Goal: Transaction & Acquisition: Purchase product/service

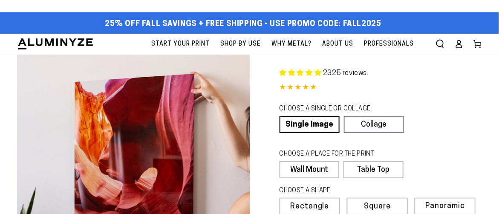
select select "**********"
click at [457, 42] on ellipse at bounding box center [458, 41] width 3 height 3
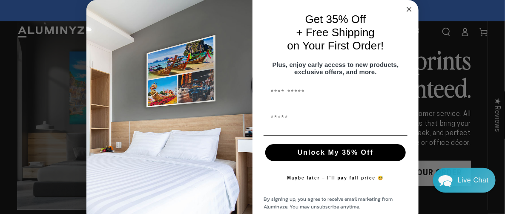
click at [405, 9] on circle "Close dialog" at bounding box center [410, 10] width 10 height 10
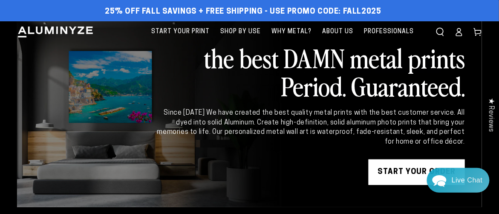
click at [462, 35] on icon at bounding box center [459, 33] width 6 height 3
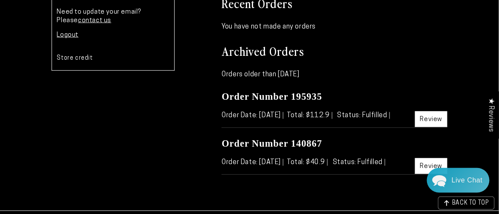
scroll to position [119, 0]
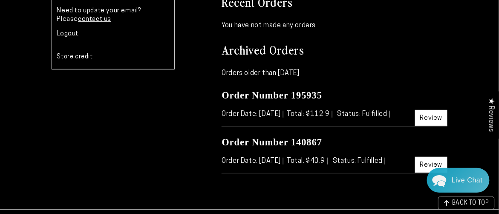
click at [427, 118] on link "Review" at bounding box center [431, 118] width 33 height 16
click at [430, 163] on link "Review" at bounding box center [431, 165] width 33 height 16
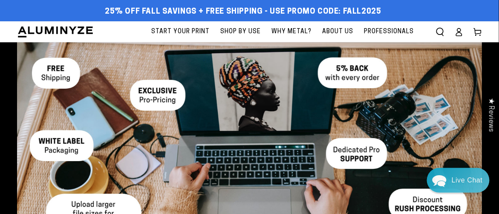
click at [458, 35] on icon at bounding box center [459, 32] width 9 height 9
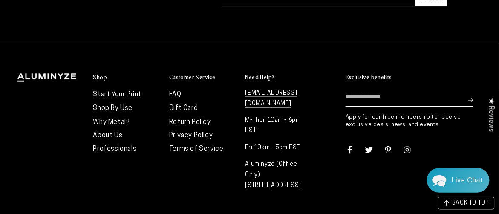
scroll to position [285, 0]
click at [130, 94] on link "Start Your Print" at bounding box center [117, 94] width 49 height 7
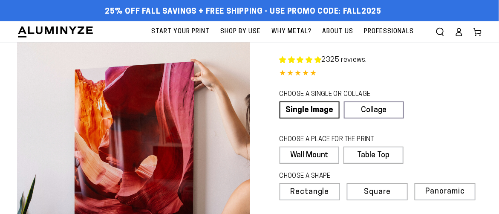
select select "**********"
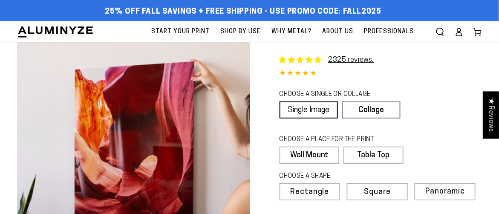
click at [313, 110] on link "Single Image" at bounding box center [308, 109] width 58 height 17
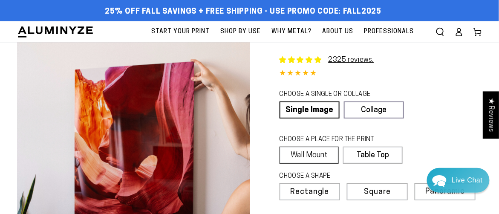
click at [314, 156] on label "Wall Mount" at bounding box center [309, 155] width 60 height 17
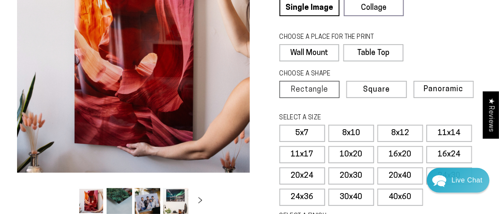
click at [318, 86] on span "Rectangle" at bounding box center [309, 90] width 37 height 8
click at [411, 154] on label "16x20" at bounding box center [400, 154] width 46 height 17
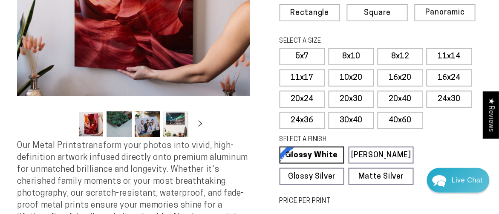
scroll to position [189, 0]
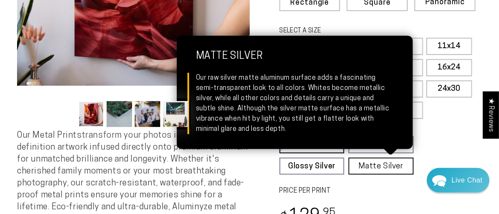
click at [367, 161] on link "Matte Silver Matte Silver Our raw silver matte aluminum surface adds a fascinat…" at bounding box center [380, 166] width 65 height 17
click at [395, 163] on link "Matte Silver Matte Silver Our raw silver matte aluminum surface adds a fascinat…" at bounding box center [380, 166] width 65 height 17
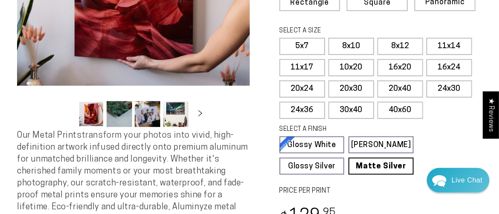
click at [440, 135] on fieldset "SELECT A FINISH Learn more Glossy White Glossy White Our bright white glossy su…" at bounding box center [377, 150] width 197 height 50
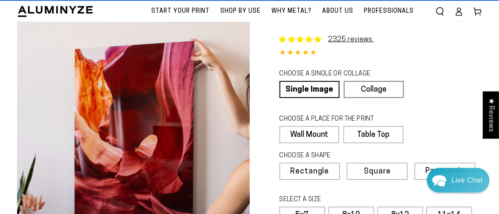
scroll to position [0, 0]
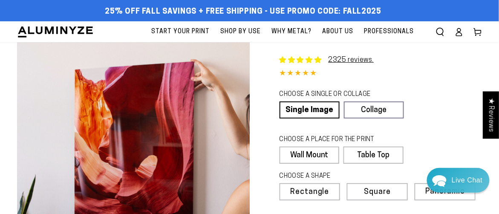
click at [460, 35] on icon at bounding box center [459, 32] width 9 height 9
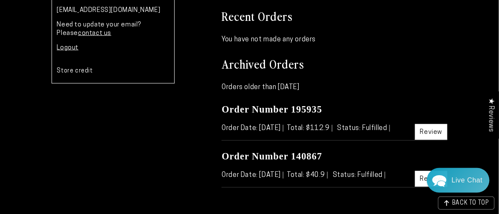
scroll to position [106, 0]
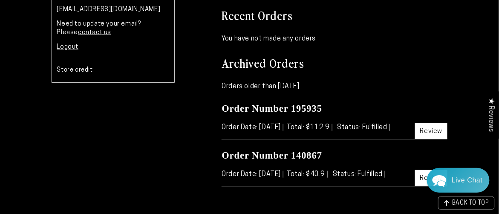
click at [376, 128] on span "Status: Fulfilled" at bounding box center [363, 127] width 52 height 7
click at [229, 127] on span "Order Date: [DATE]" at bounding box center [253, 127] width 62 height 7
click at [327, 110] on h3 "Order Number 195935" at bounding box center [335, 108] width 226 height 12
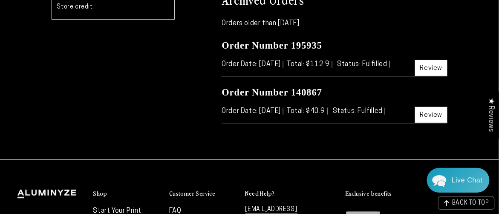
scroll to position [167, 0]
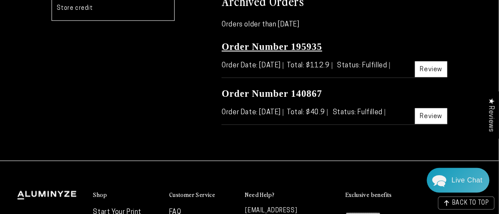
click at [265, 46] on link "Order Number 195935" at bounding box center [272, 46] width 101 height 11
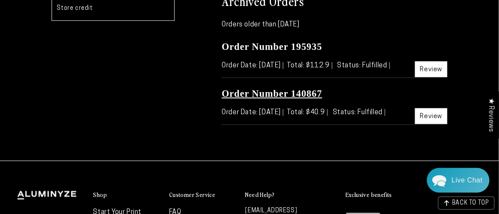
click at [273, 91] on link "Order Number 140867" at bounding box center [272, 93] width 101 height 11
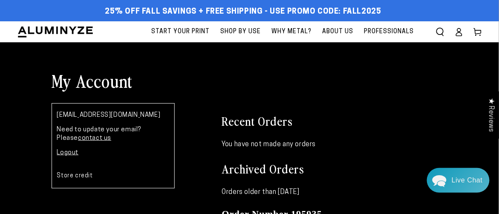
click at [189, 33] on span "Start Your Print" at bounding box center [180, 31] width 58 height 11
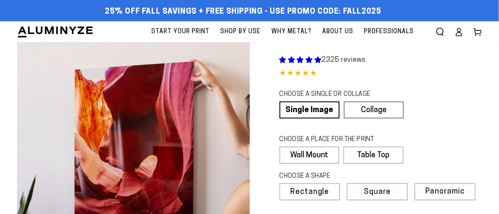
select select "**********"
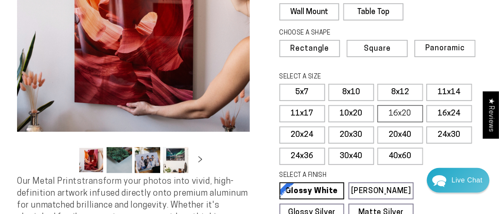
click at [406, 113] on label "16x20" at bounding box center [400, 113] width 46 height 17
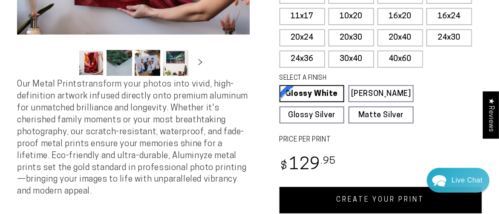
scroll to position [236, 0]
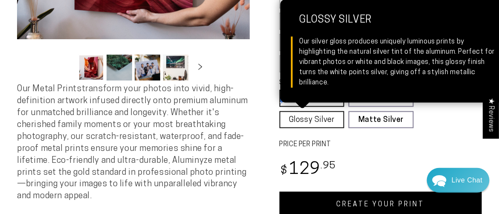
click at [320, 117] on link "Glossy Silver Glossy Silver Our silver gloss produces uniquely luminous prints …" at bounding box center [311, 119] width 65 height 17
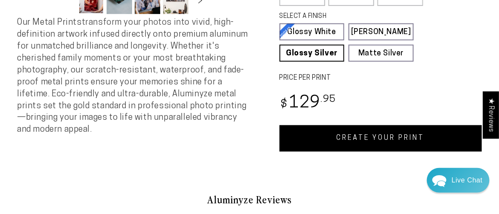
scroll to position [307, 0]
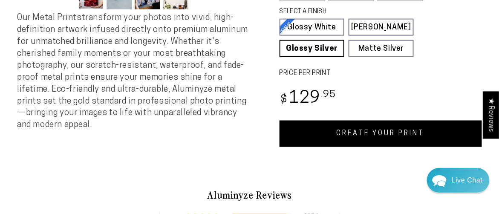
click at [344, 132] on link "CREATE YOUR PRINT" at bounding box center [380, 134] width 203 height 26
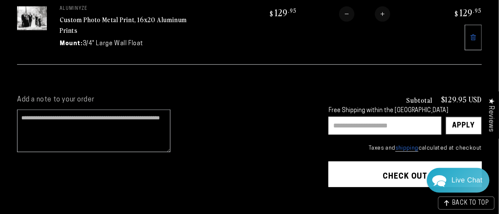
scroll to position [132, 0]
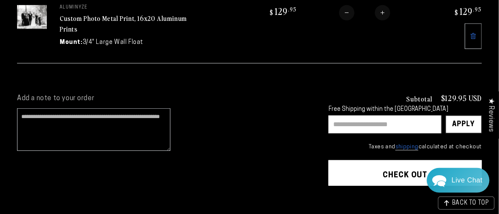
click at [386, 121] on input "text" at bounding box center [384, 124] width 113 height 18
type input "******"
click at [470, 118] on div "Apply" at bounding box center [463, 124] width 23 height 17
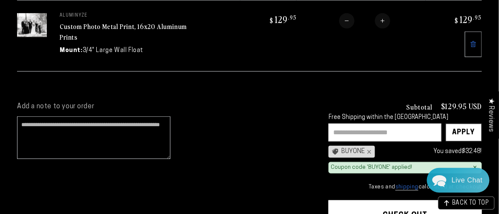
scroll to position [124, 0]
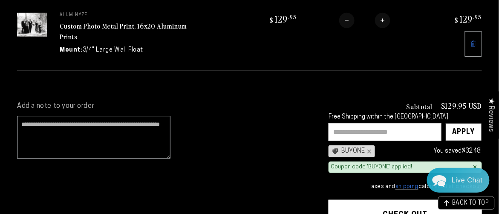
click at [357, 129] on input "text" at bounding box center [384, 132] width 113 height 18
type input "********"
click at [462, 126] on div "Apply" at bounding box center [463, 132] width 23 height 17
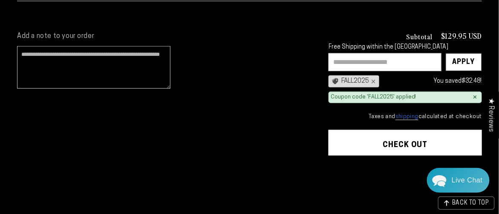
scroll to position [196, 0]
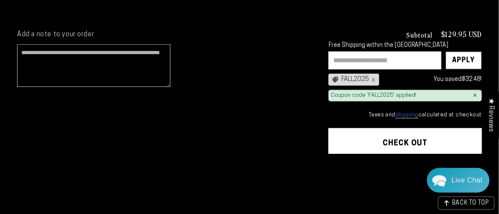
click at [405, 134] on button "Check out" at bounding box center [404, 141] width 153 height 26
